Goal: Information Seeking & Learning: Learn about a topic

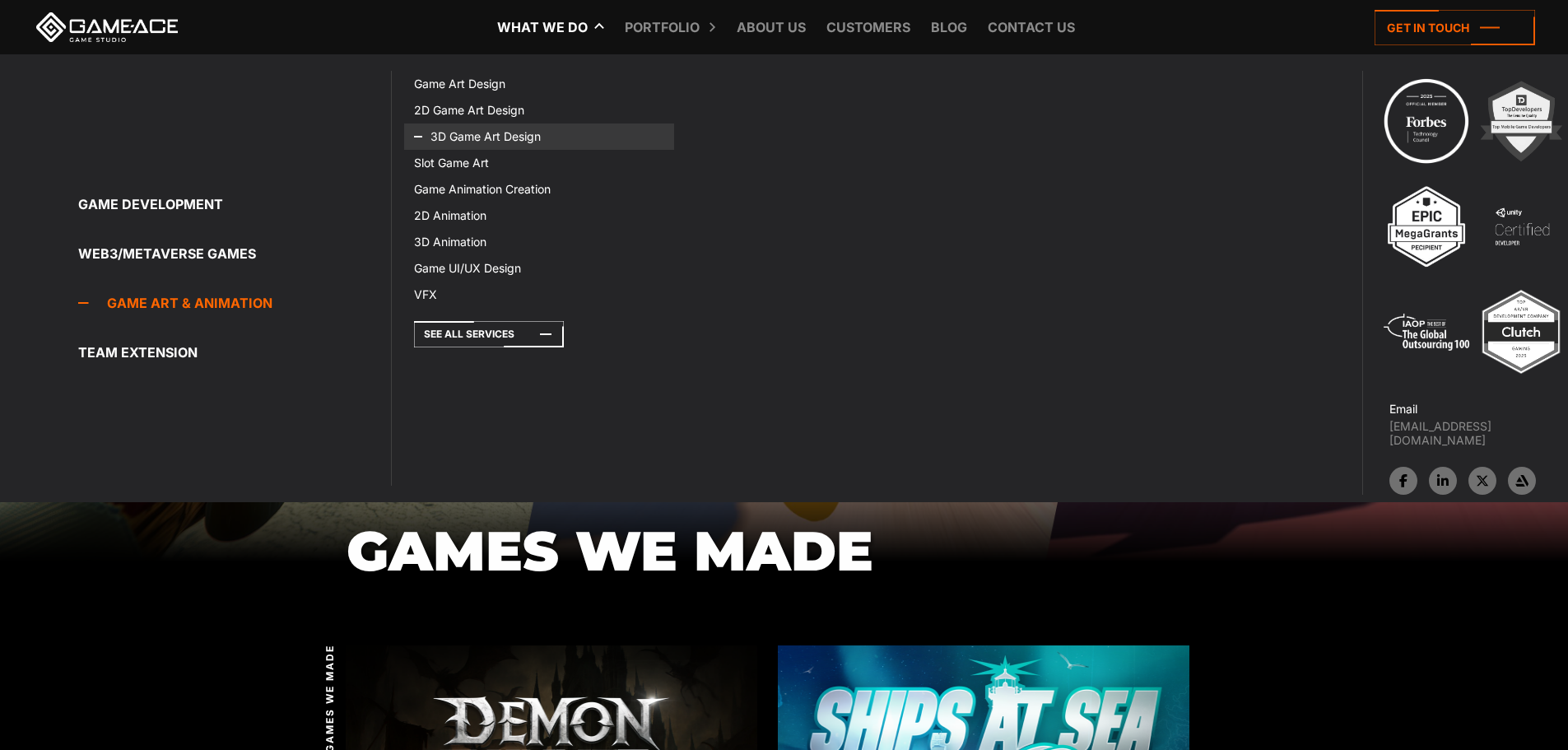
click at [481, 133] on link "3D Game Art Design" at bounding box center [538, 136] width 269 height 26
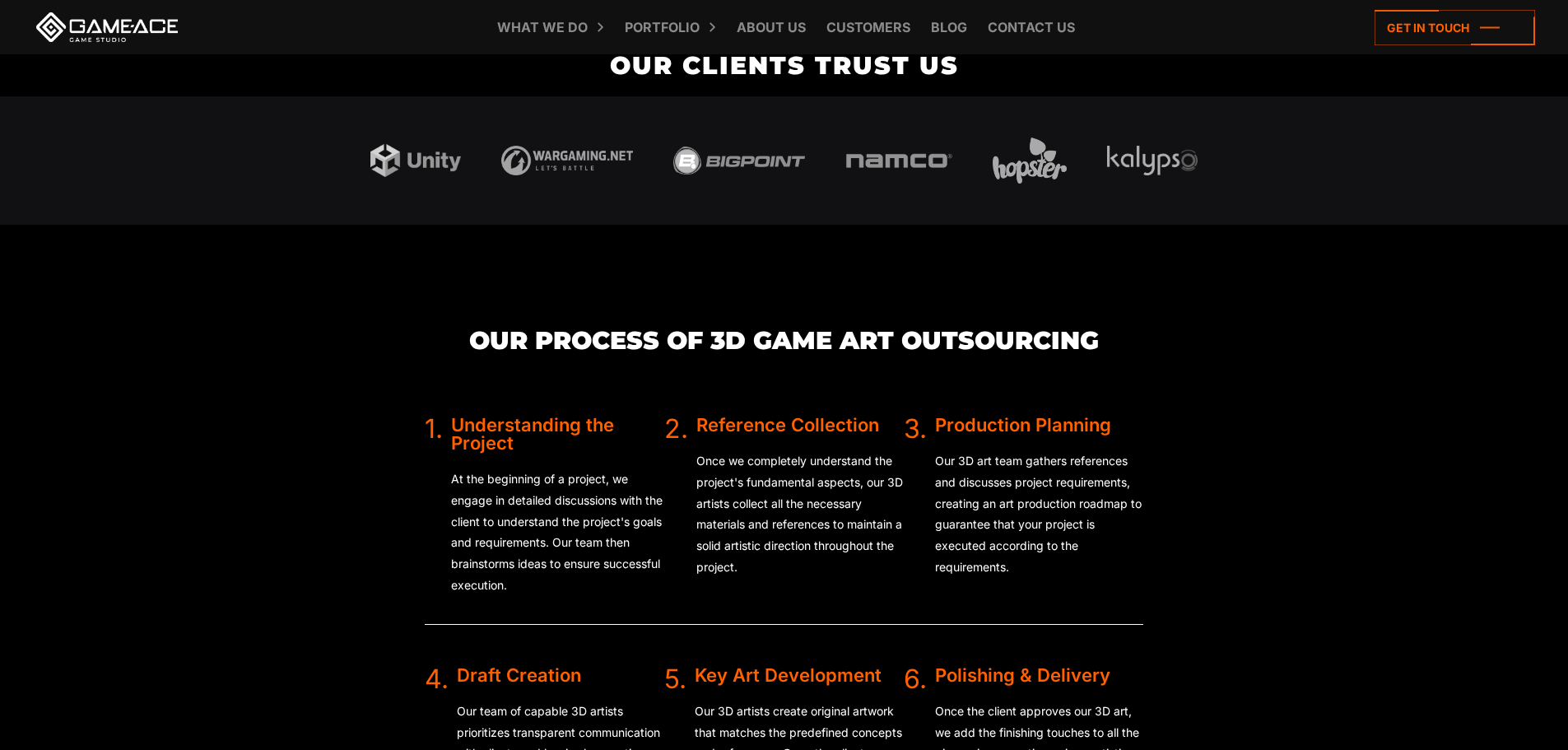
scroll to position [3292, 0]
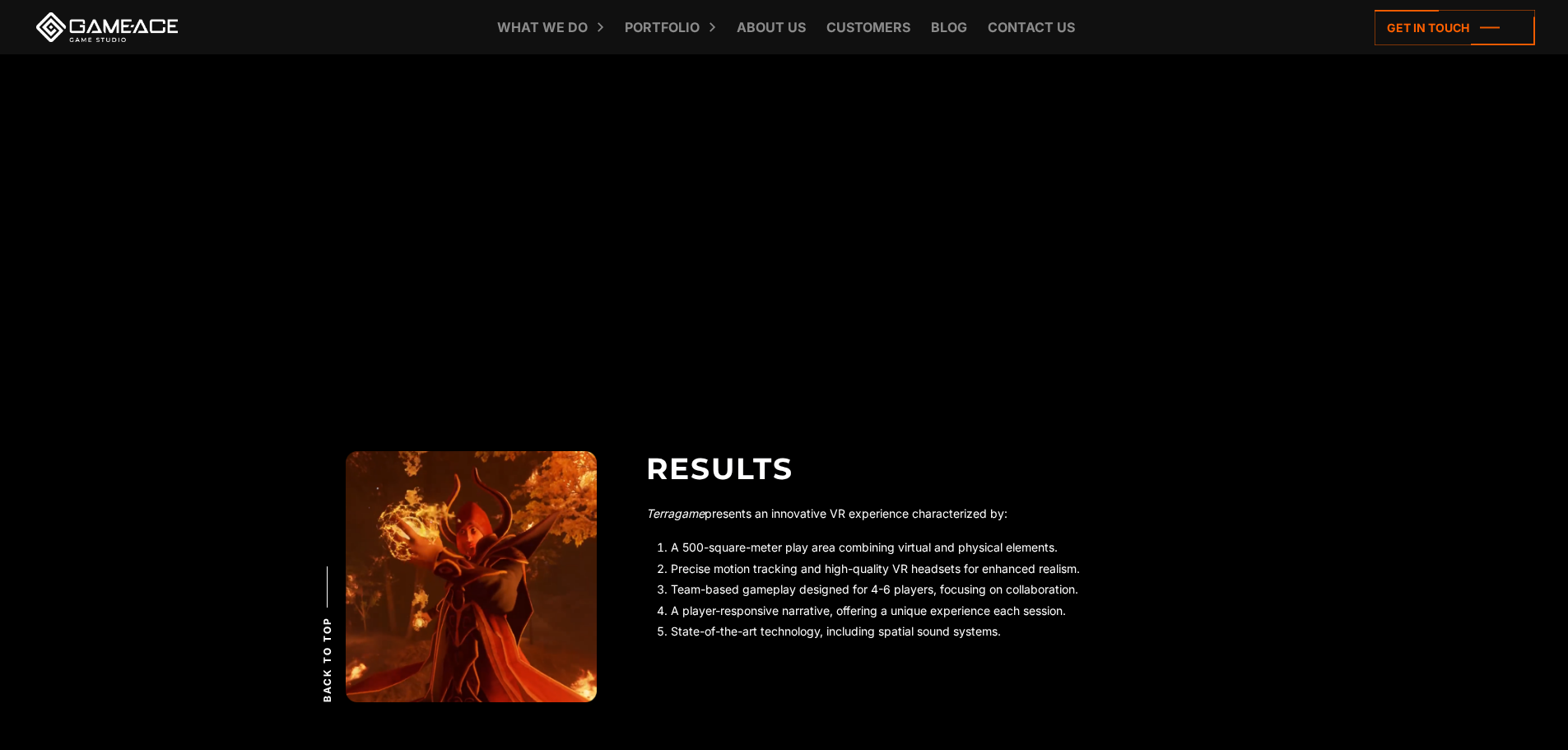
scroll to position [3867, 0]
